Goal: Connect with others: Connect with others

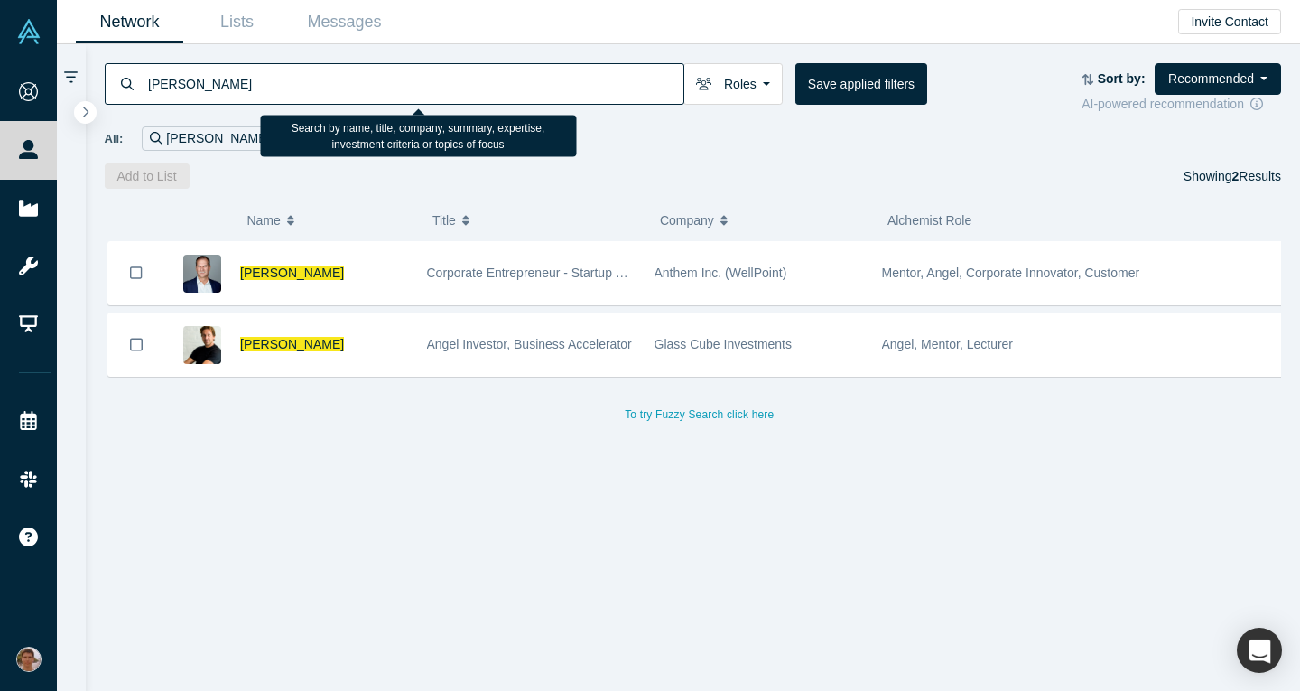
click at [355, 96] on input "[PERSON_NAME]" at bounding box center [414, 83] width 537 height 42
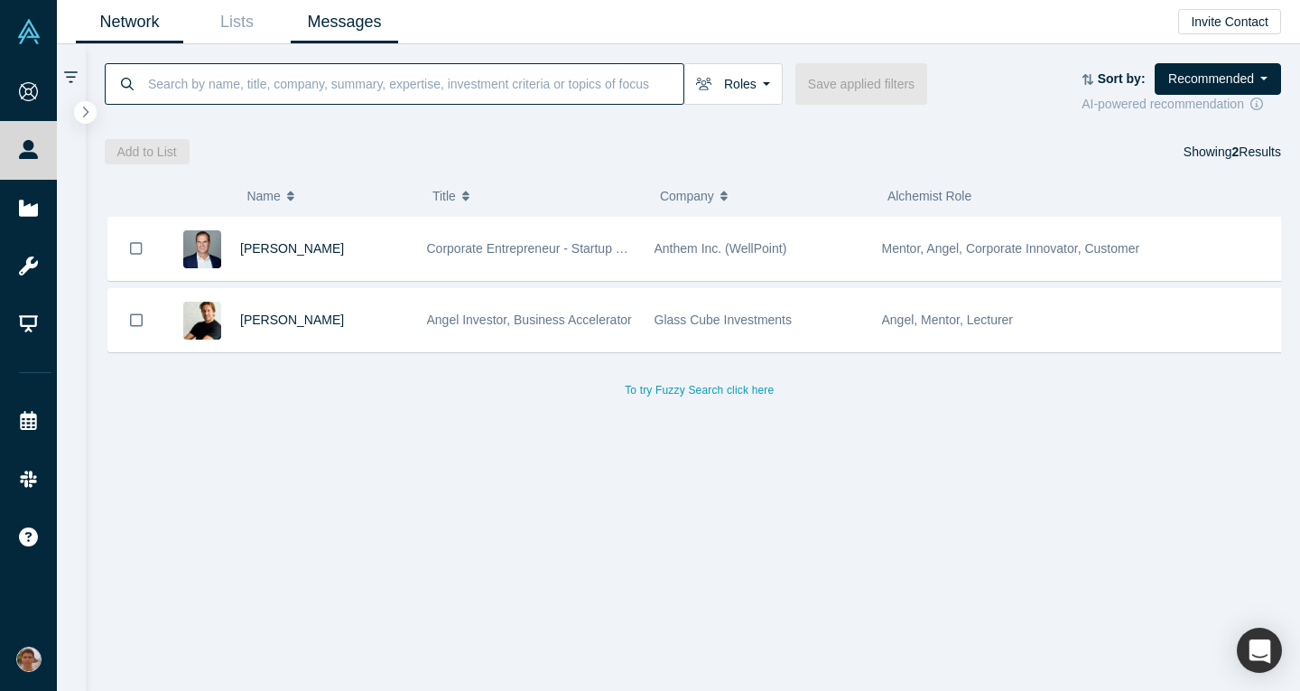
click at [315, 16] on link "Messages" at bounding box center [344, 22] width 107 height 42
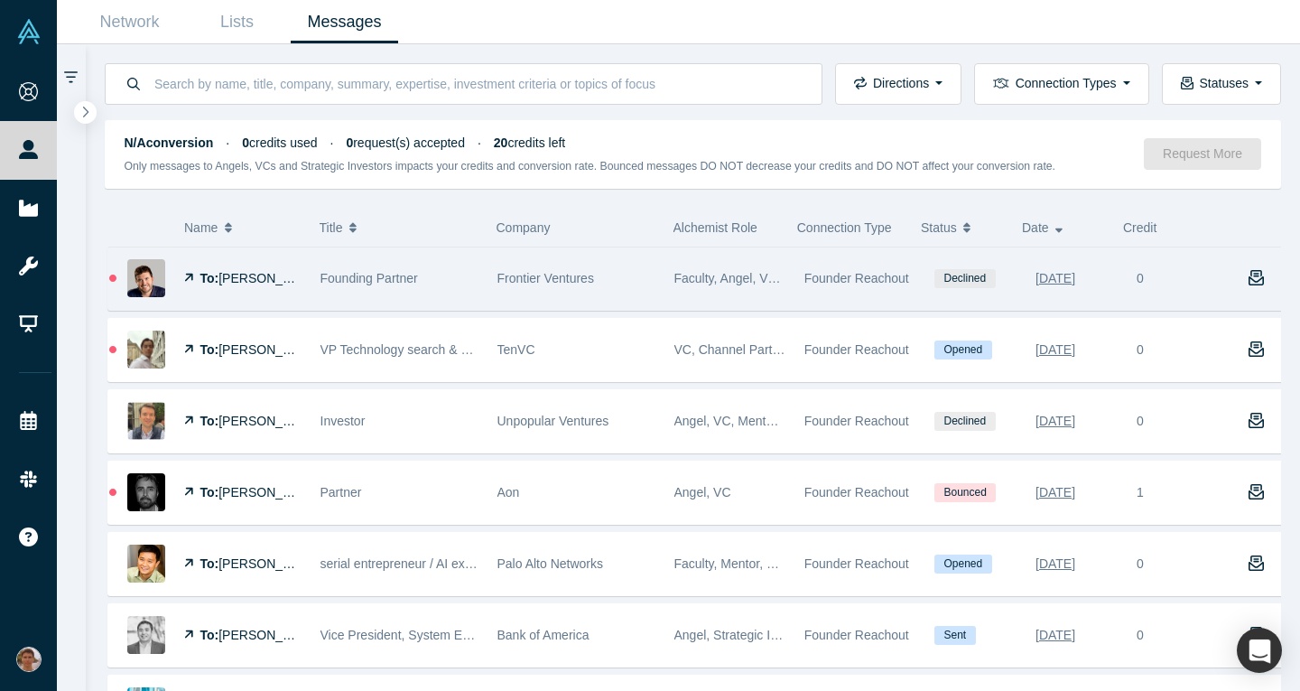
click at [559, 274] on span "Frontier Ventures" at bounding box center [545, 278] width 97 height 14
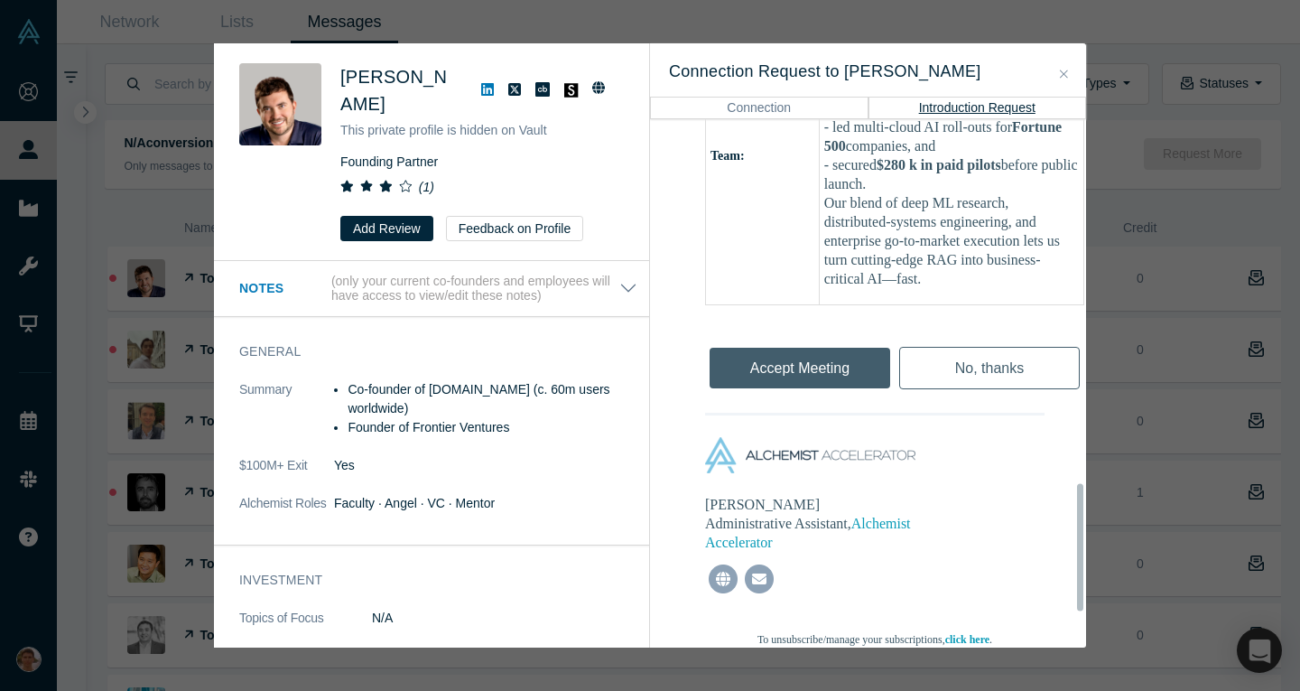
scroll to position [1516, 0]
click at [784, 109] on button "Connection" at bounding box center [759, 108] width 218 height 22
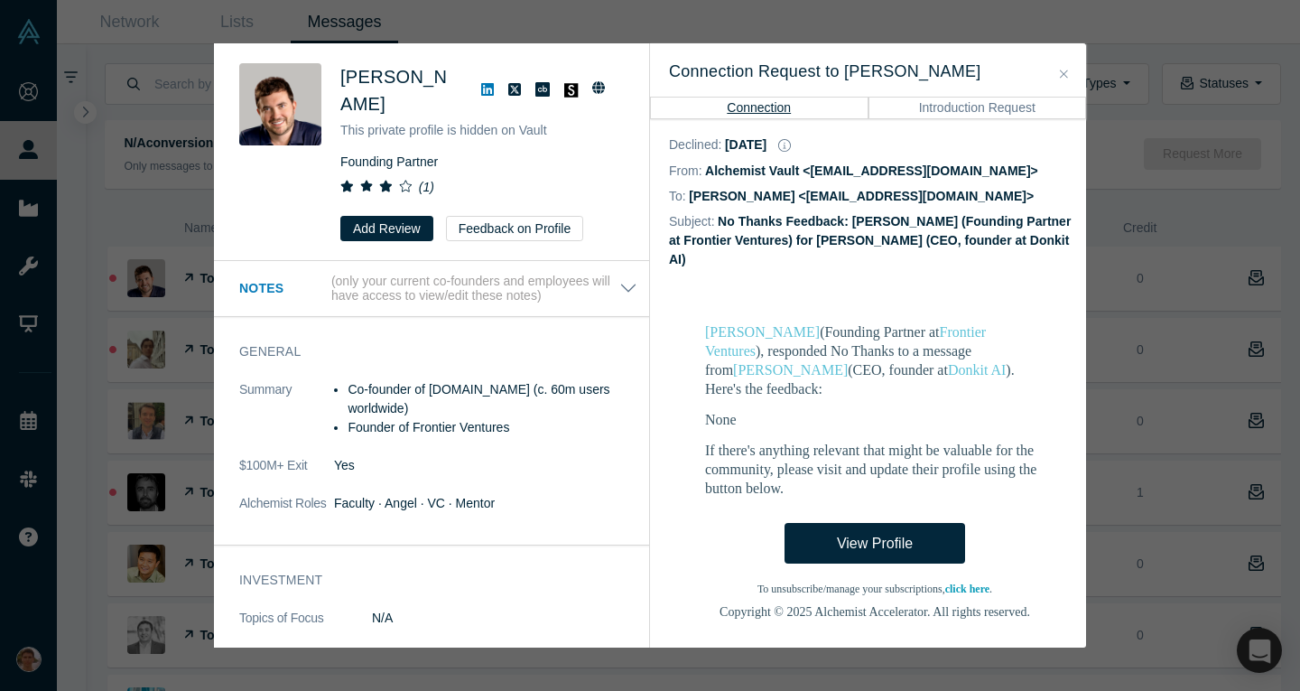
click at [1062, 79] on icon "Close" at bounding box center [1064, 74] width 8 height 13
